Goal: Task Accomplishment & Management: Manage account settings

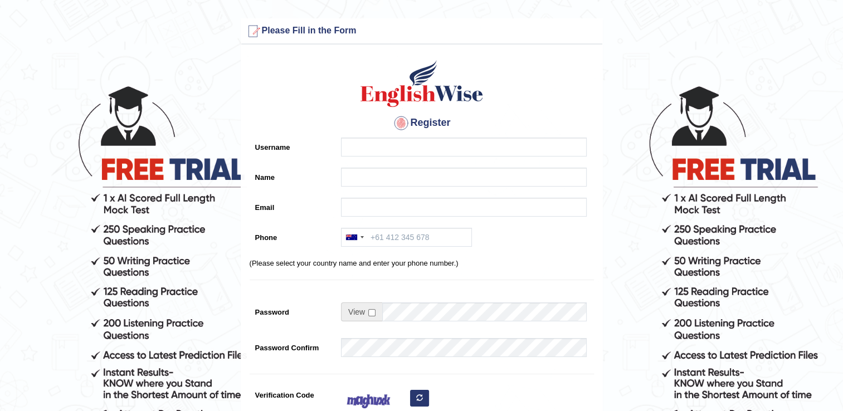
scroll to position [22, 0]
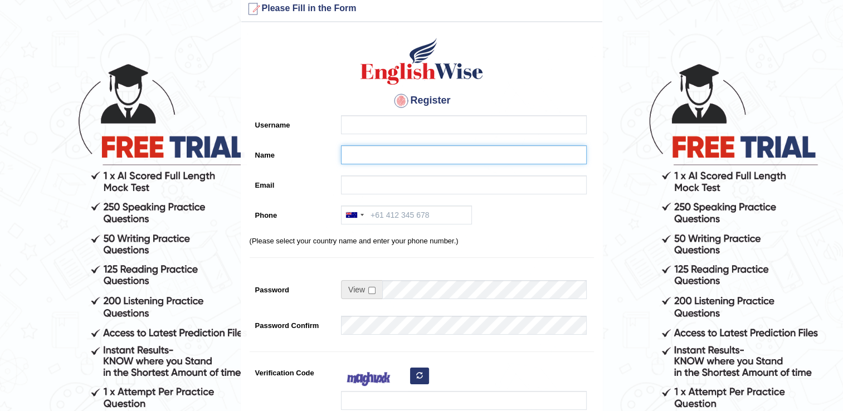
click at [430, 160] on input "Name" at bounding box center [464, 154] width 246 height 19
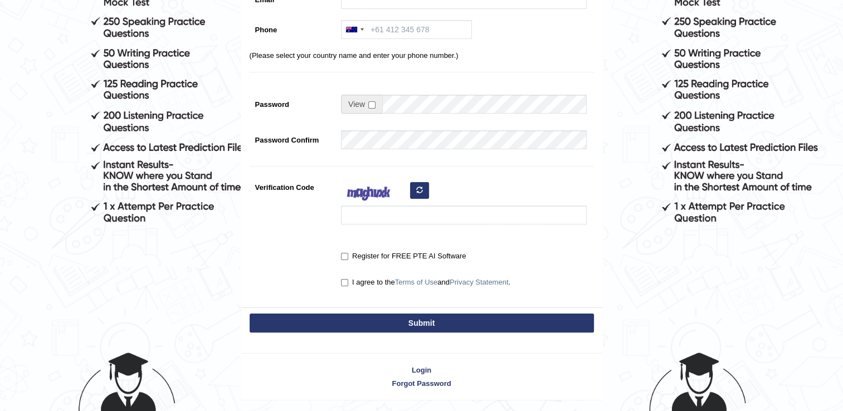
scroll to position [241, 0]
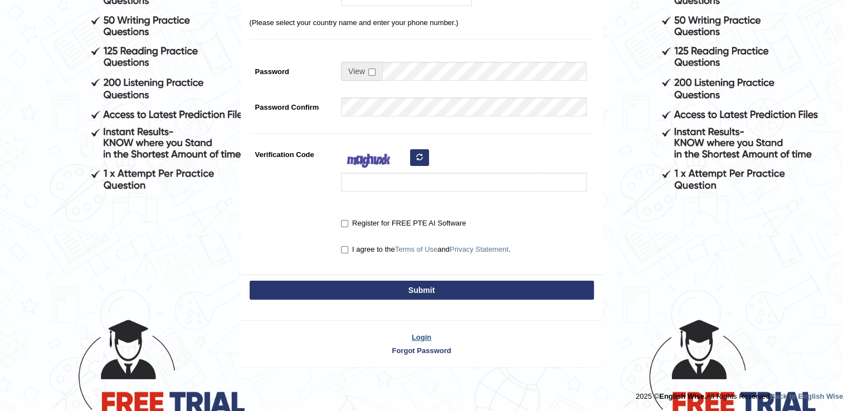
click at [421, 333] on link "Login" at bounding box center [421, 337] width 361 height 11
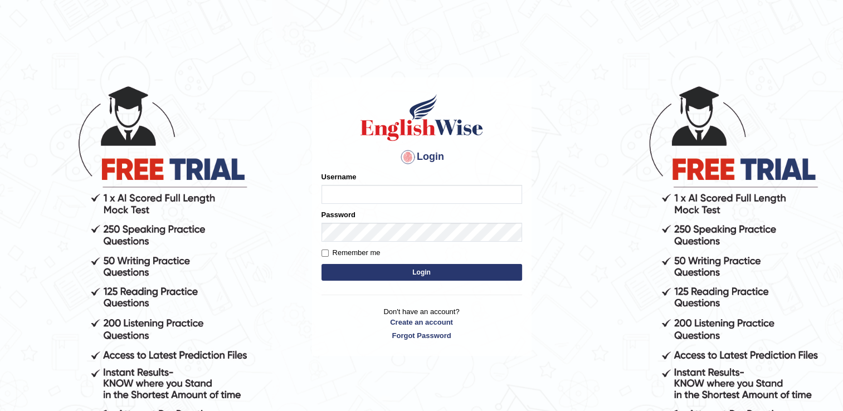
click at [340, 197] on input "Username" at bounding box center [421, 194] width 201 height 19
type input "Rajiphone1611"
drag, startPoint x: 492, startPoint y: 222, endPoint x: 466, endPoint y: 272, distance: 56.8
click at [466, 272] on button "Login" at bounding box center [421, 272] width 201 height 17
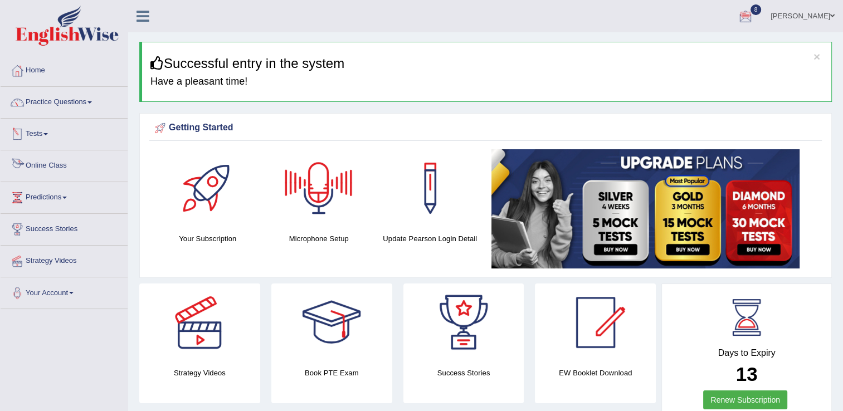
click at [57, 164] on link "Online Class" at bounding box center [64, 164] width 127 height 28
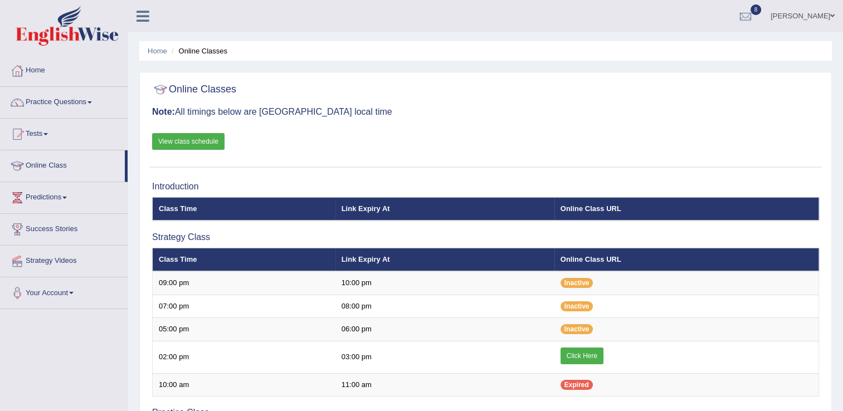
scroll to position [22, 0]
